Goal: Task Accomplishment & Management: Use online tool/utility

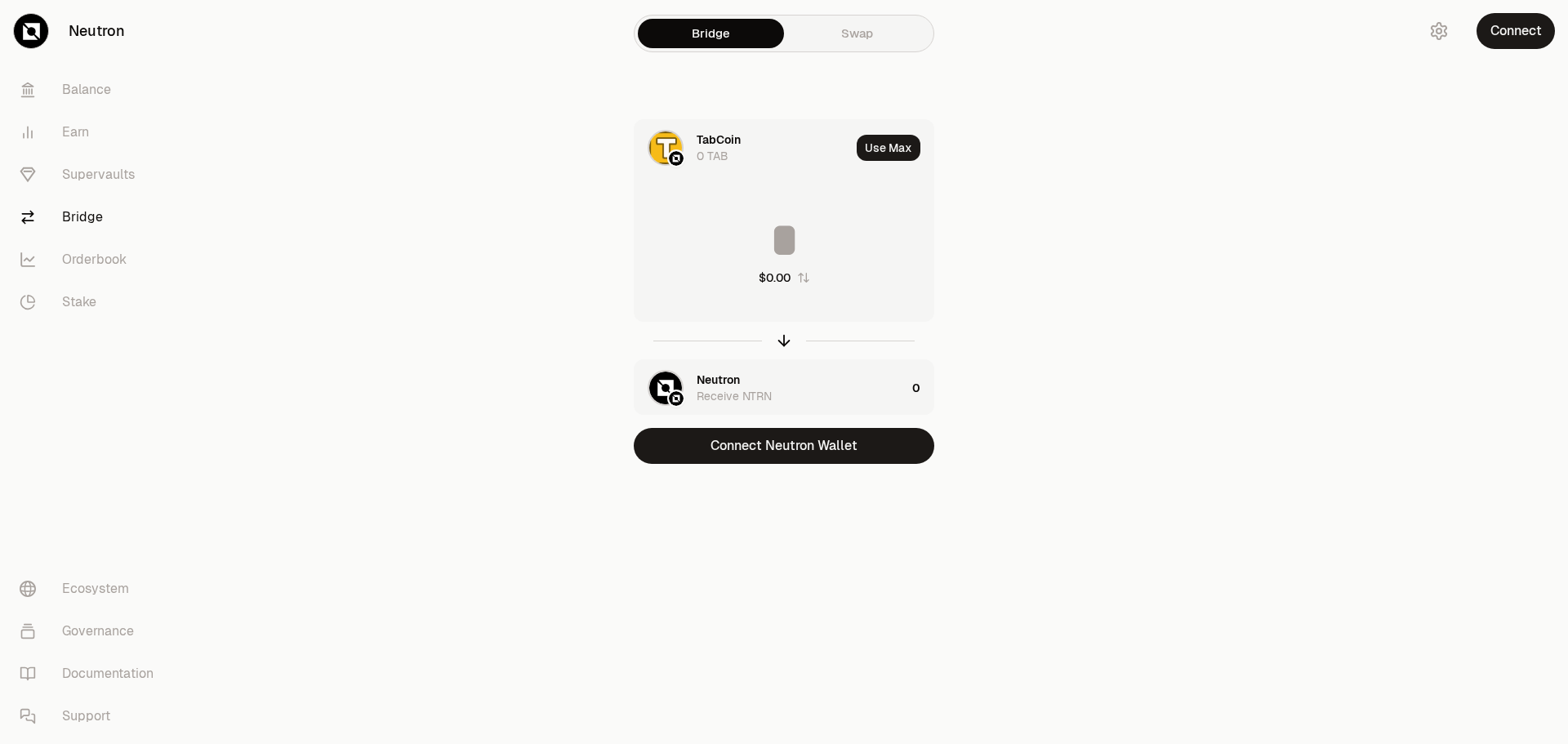
click at [1519, 45] on button "Connect" at bounding box center [1515, 31] width 78 height 36
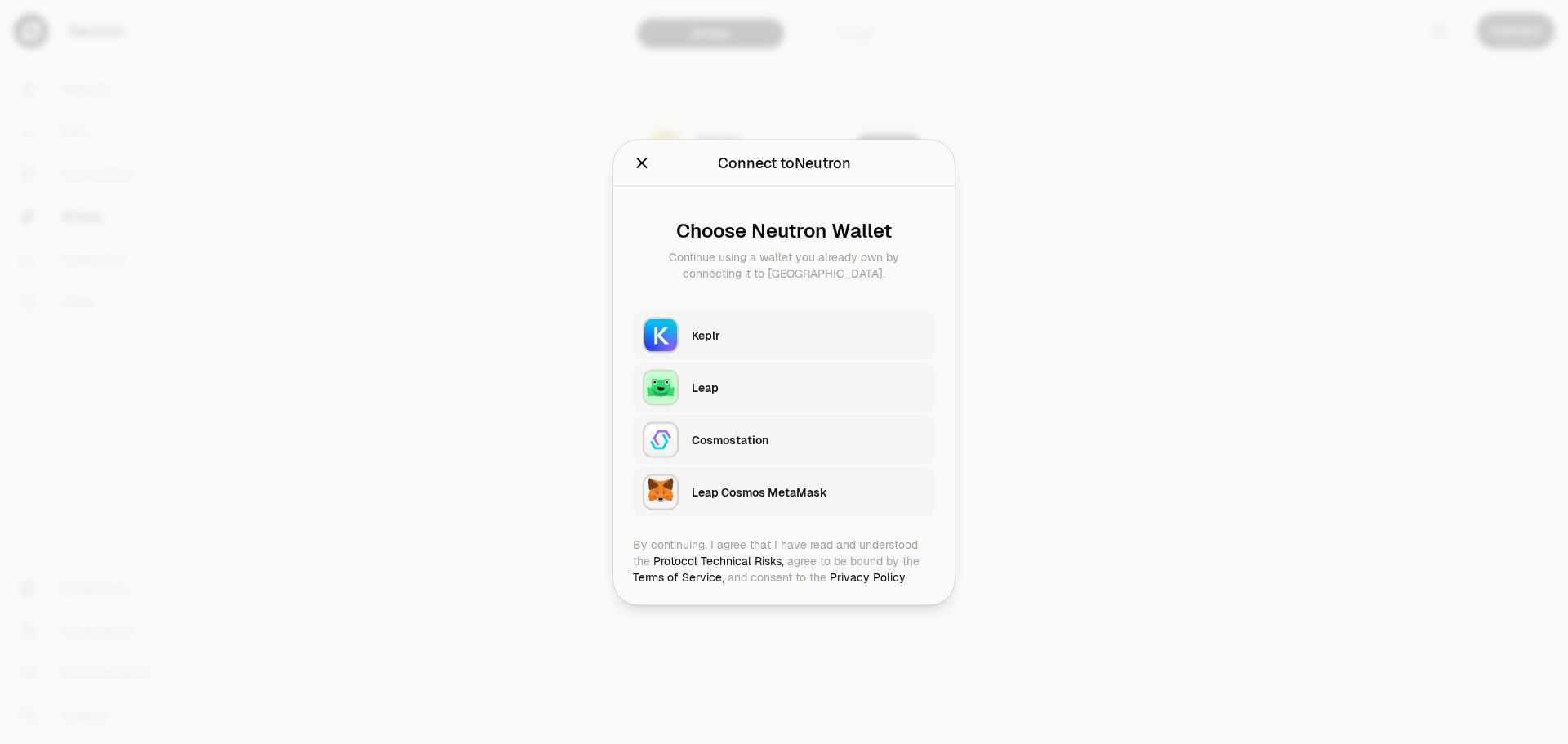
click at [782, 333] on div "Keplr" at bounding box center [808, 335] width 234 height 16
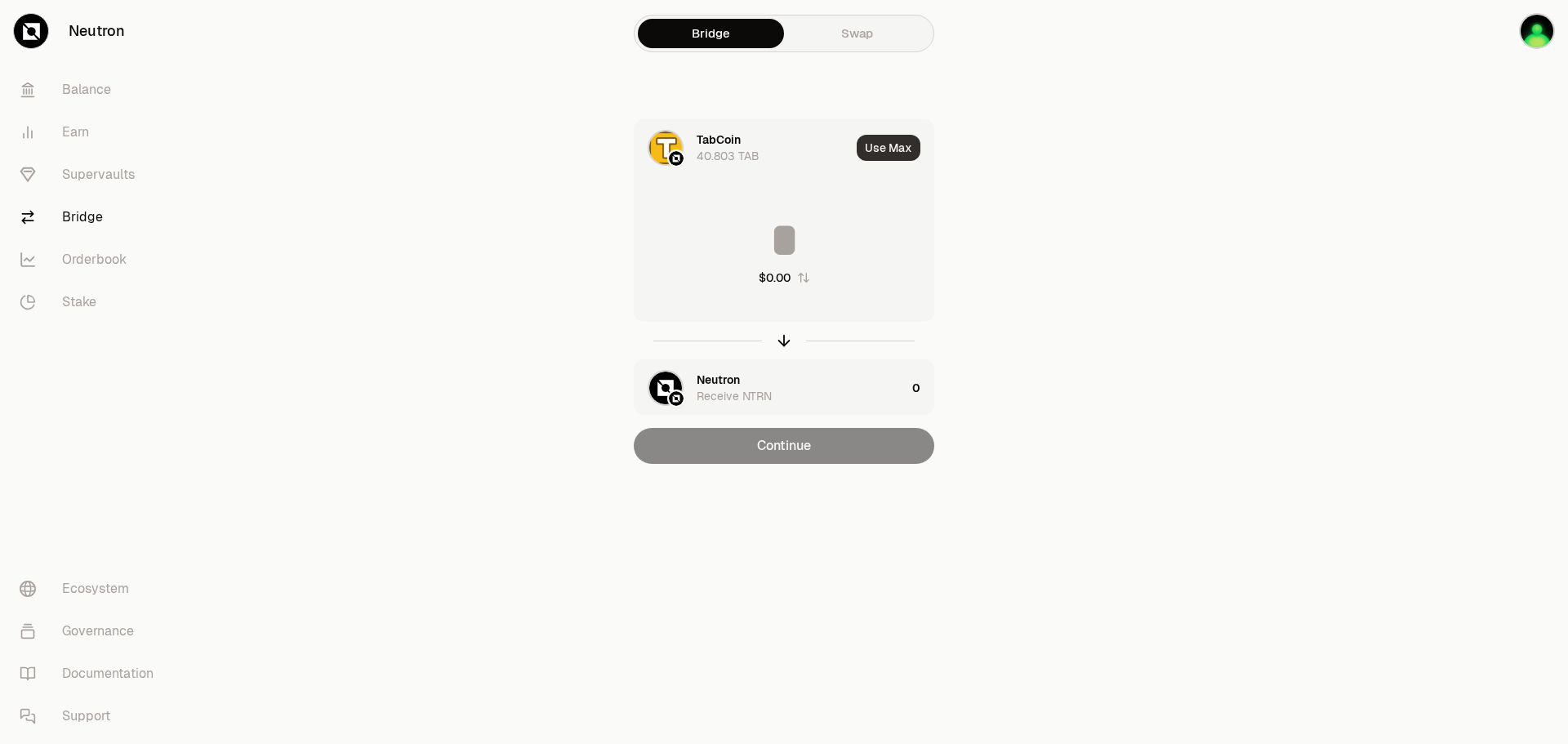
click at [882, 150] on button "Use Max" at bounding box center [888, 148] width 64 height 26
type input "*********"
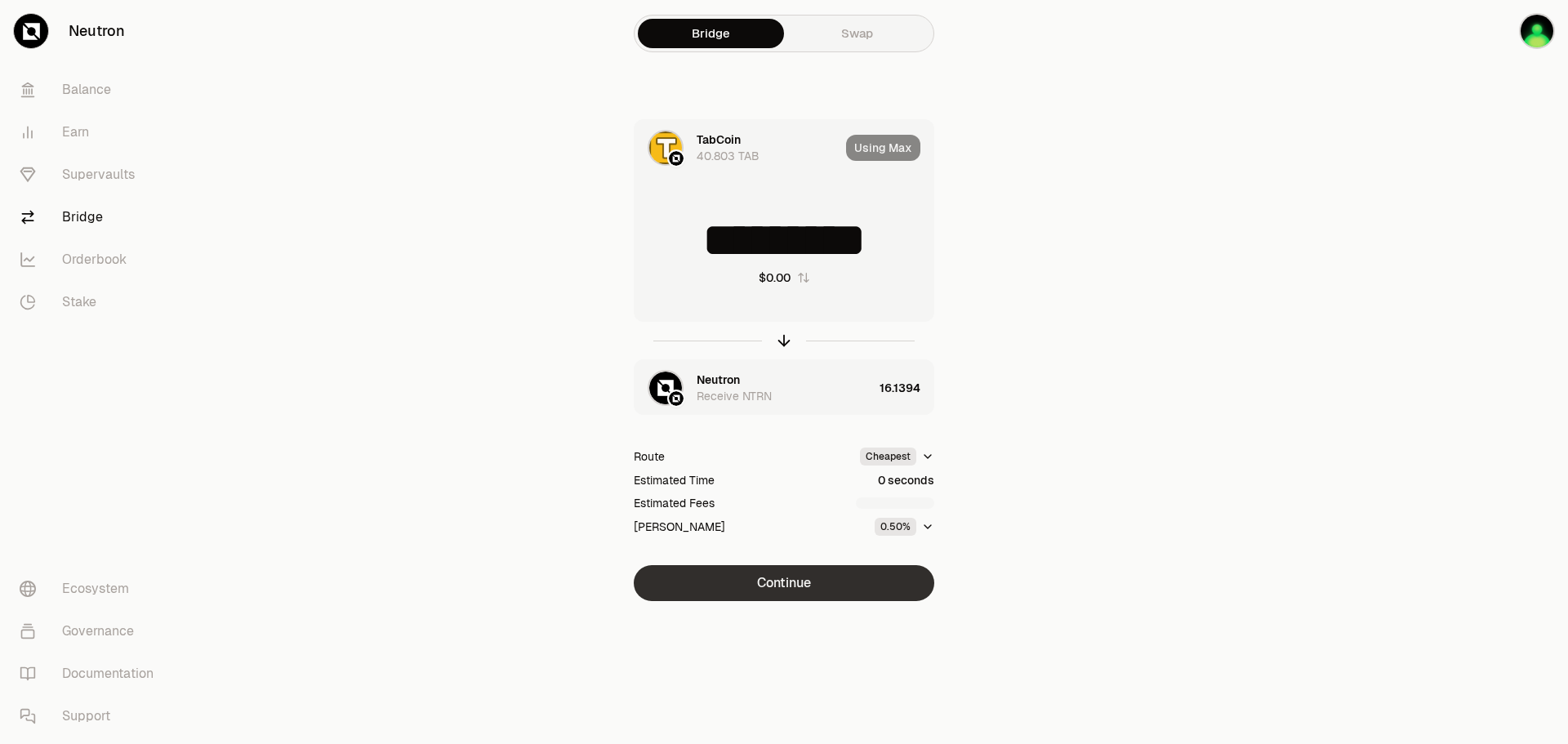
click at [806, 580] on button "Continue" at bounding box center [784, 583] width 301 height 36
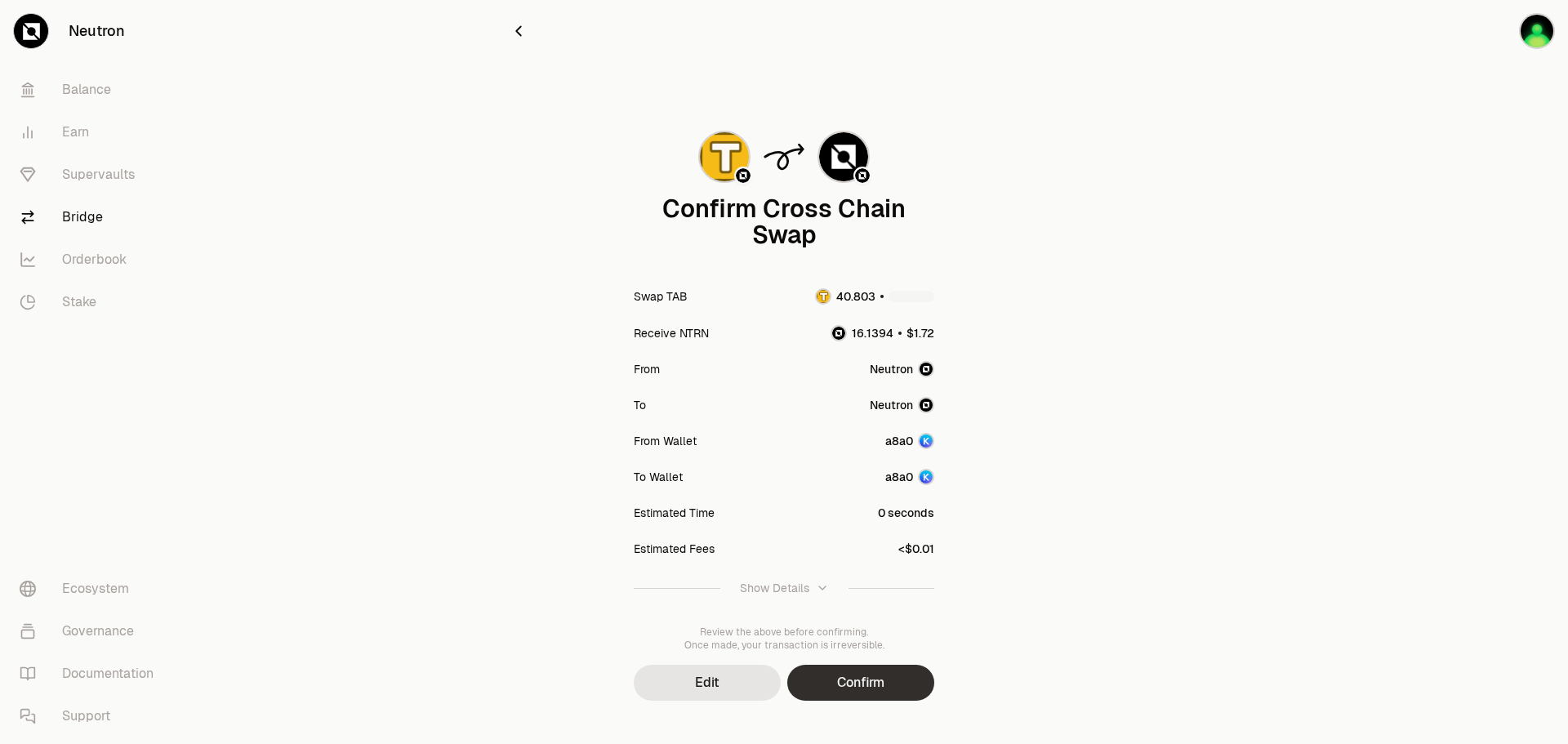
click at [882, 683] on button "Confirm" at bounding box center [860, 683] width 147 height 36
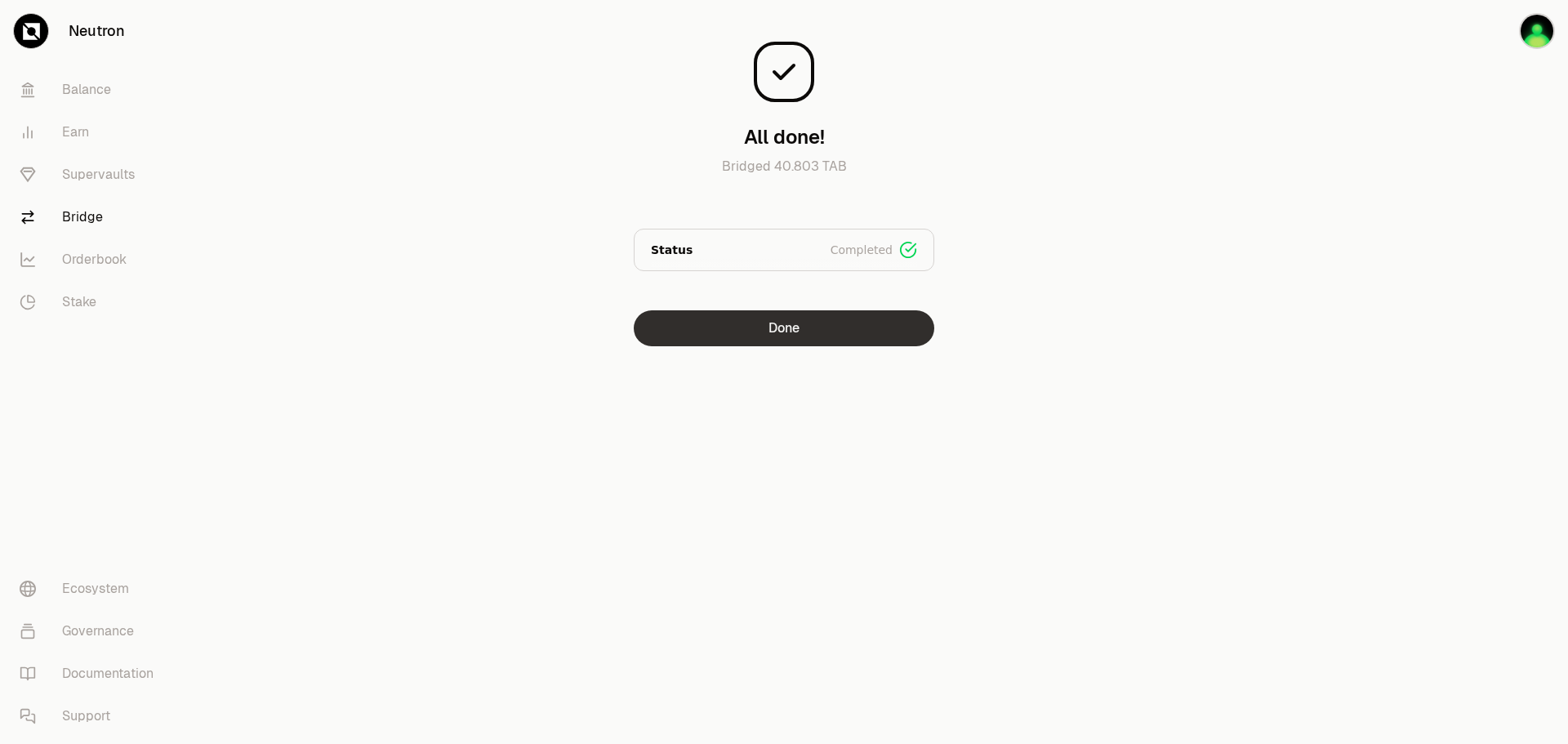
click at [791, 331] on button "Done" at bounding box center [784, 329] width 301 height 36
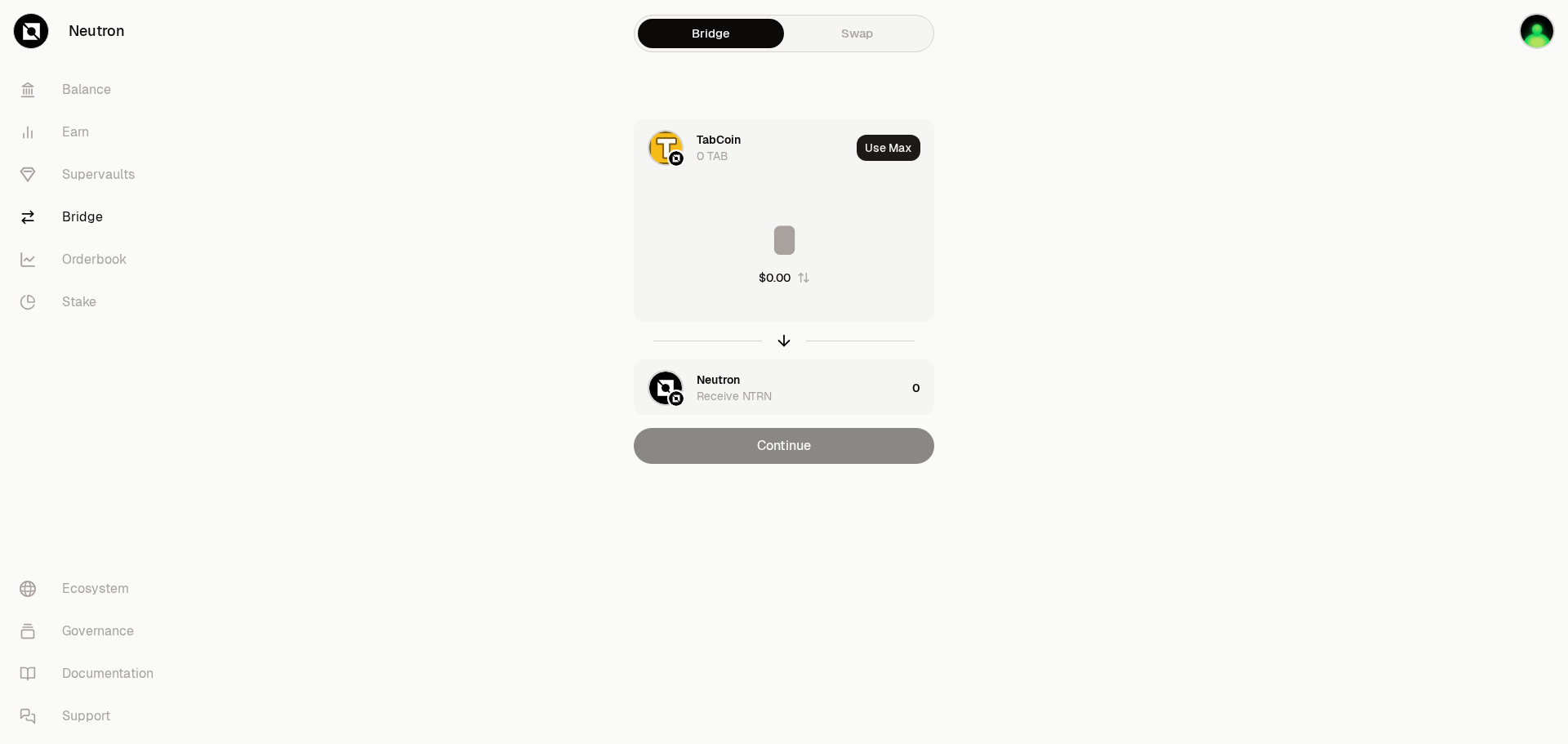
click at [1421, 227] on div at bounding box center [1476, 264] width 183 height 529
